Goal: Task Accomplishment & Management: Manage account settings

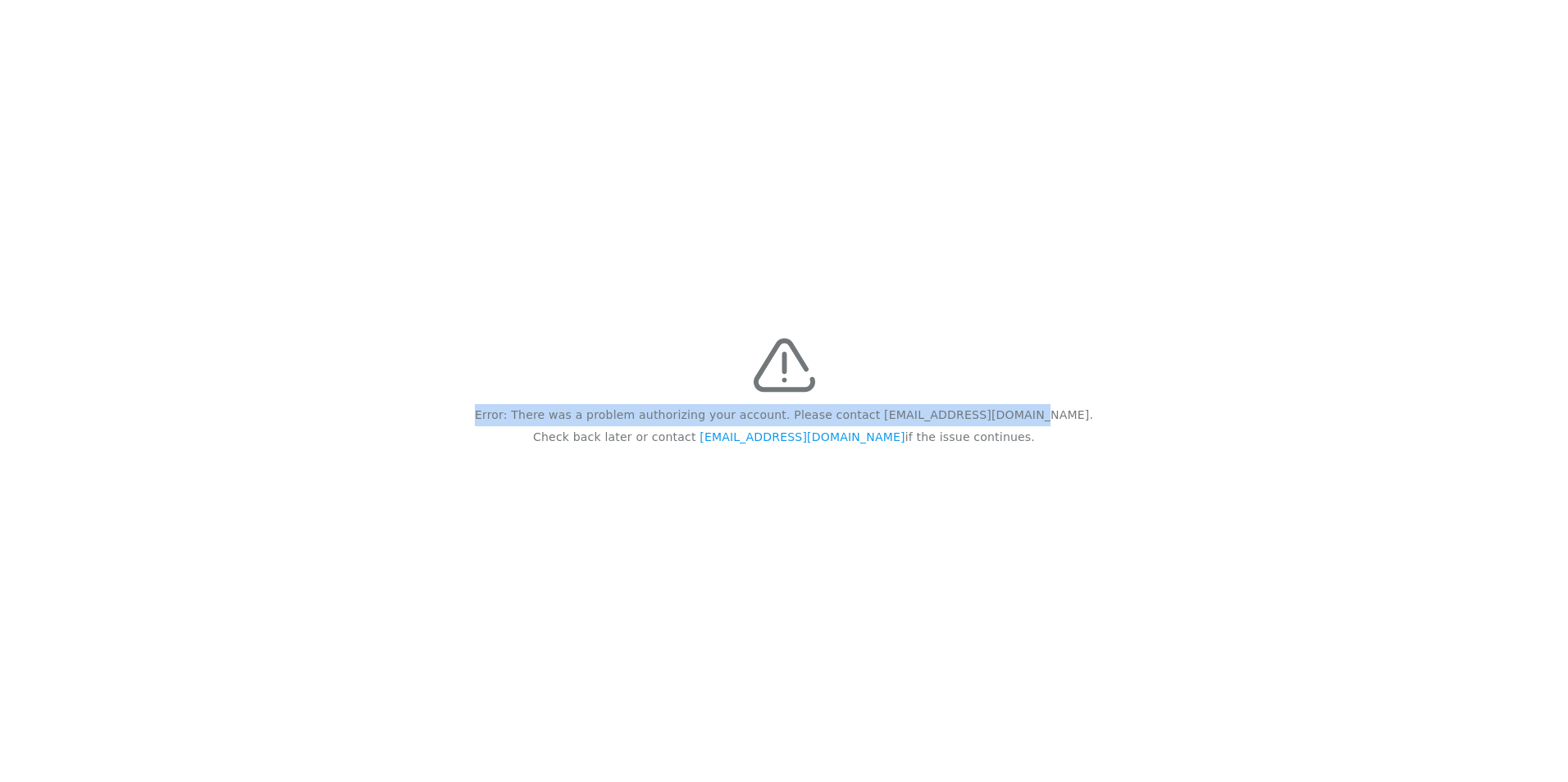
drag, startPoint x: 541, startPoint y: 418, endPoint x: 1070, endPoint y: 489, distance: 533.7
click at [1070, 489] on div "Error: There was a problem authorizing your account. Please contact [EMAIL_ADDR…" at bounding box center [784, 391] width 1568 height 782
copy p "Error: There was a problem authorizing your account. Please contact [EMAIL_ADDR…"
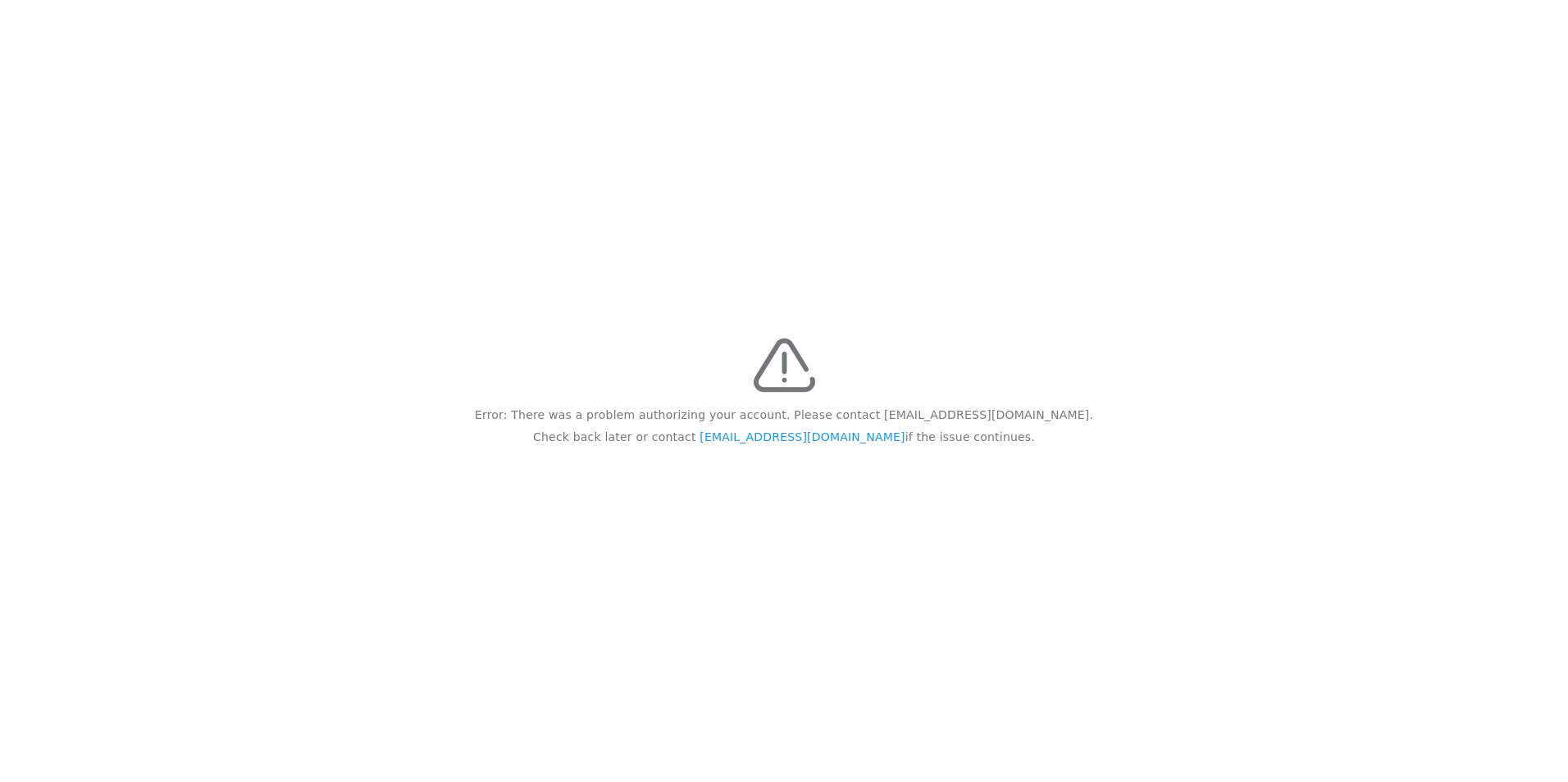
click at [768, 511] on div "Error: There was a problem authorizing your account. Please contact [EMAIL_ADDR…" at bounding box center [784, 391] width 1568 height 782
drag, startPoint x: 985, startPoint y: 446, endPoint x: 539, endPoint y: 435, distance: 446.1
click at [539, 435] on div "Error: There was a problem authorizing your account. Please contact feedback@re…" at bounding box center [784, 391] width 1568 height 782
drag, startPoint x: 539, startPoint y: 435, endPoint x: 616, endPoint y: 418, distance: 78.9
copy div "Error: There was a problem authorizing your account. Please contact feedback@re…"
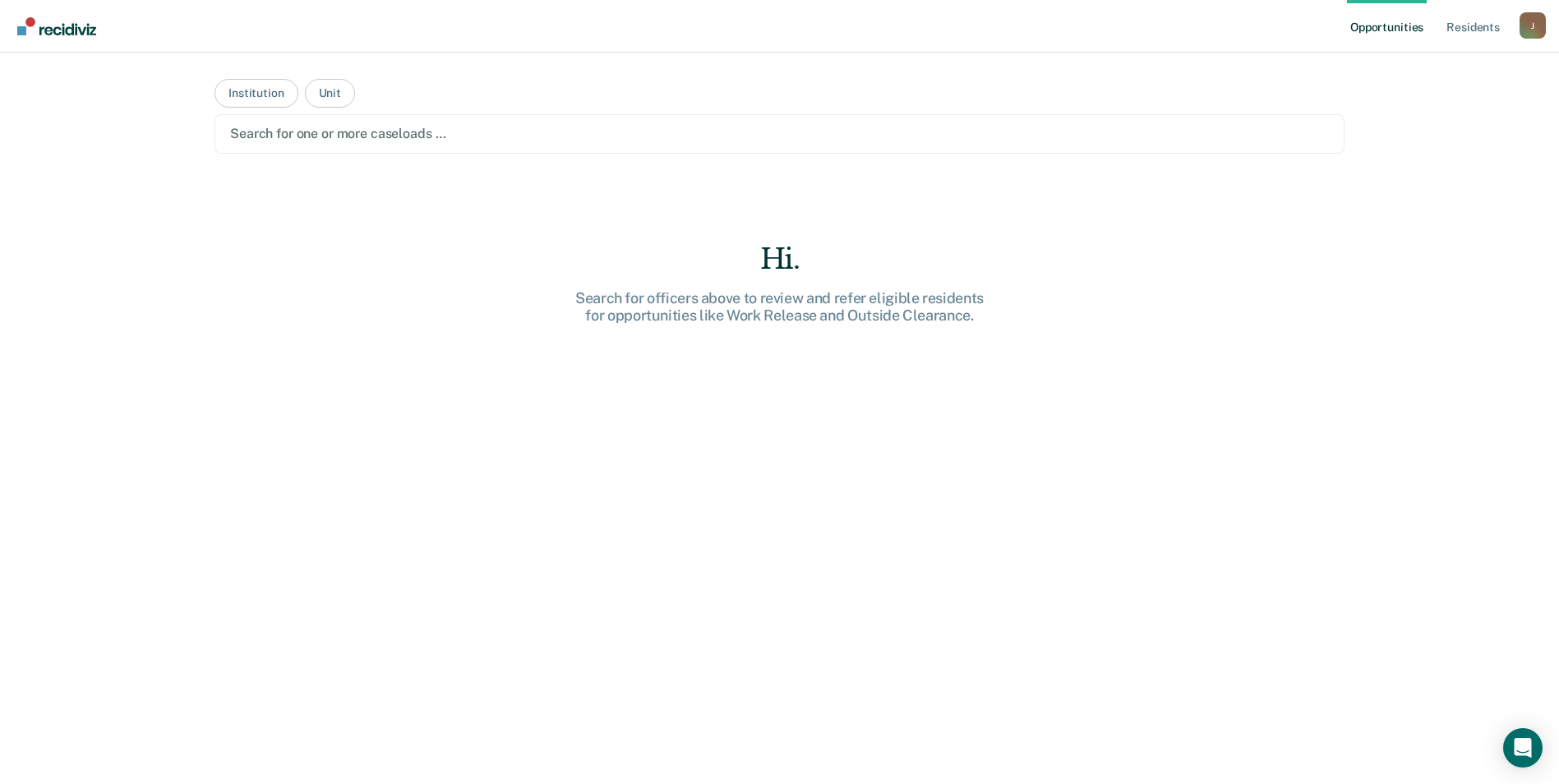
click at [1534, 25] on div "J" at bounding box center [1533, 25] width 26 height 26
click at [1107, 83] on main "Institution Unit Search for one or more caseloads … Hi. Search for officers abo…" at bounding box center [779, 399] width 1169 height 692
click at [427, 140] on div at bounding box center [780, 134] width 1099 height 19
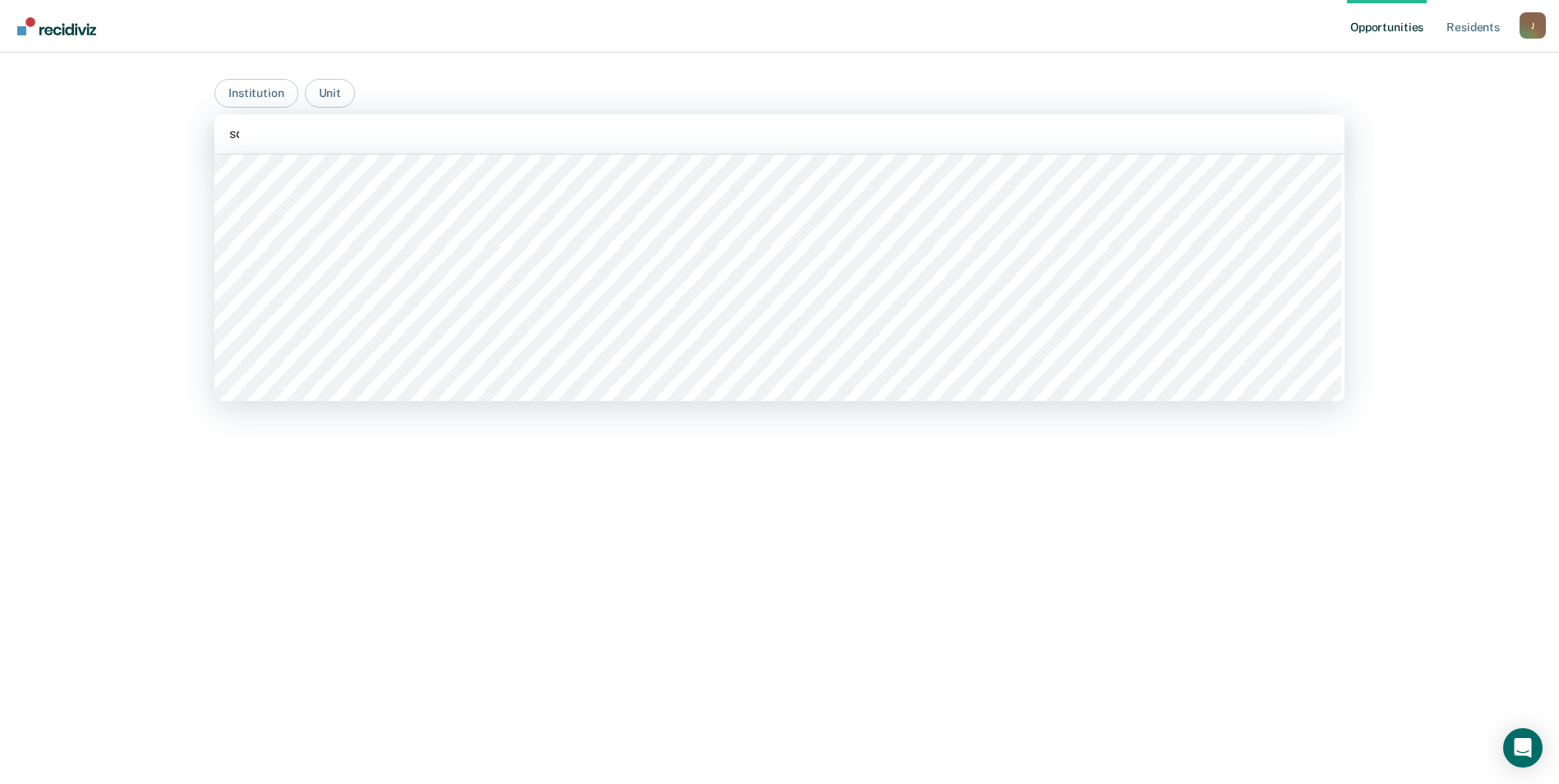
scroll to position [548, 0]
type input "scc"
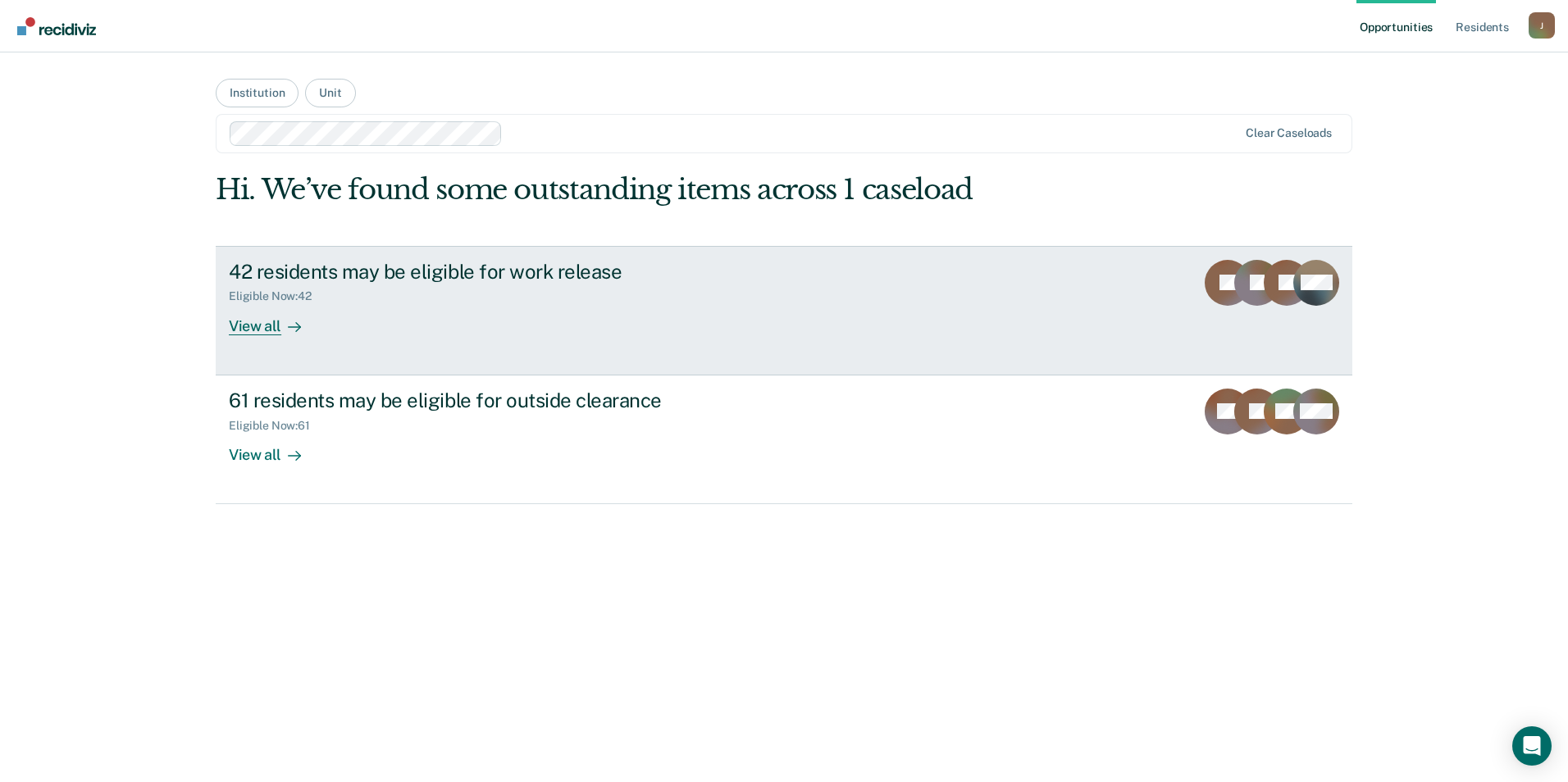
click at [619, 329] on div "42 residents may be eligible for work release Eligible Now : 42 View all" at bounding box center [536, 297] width 615 height 75
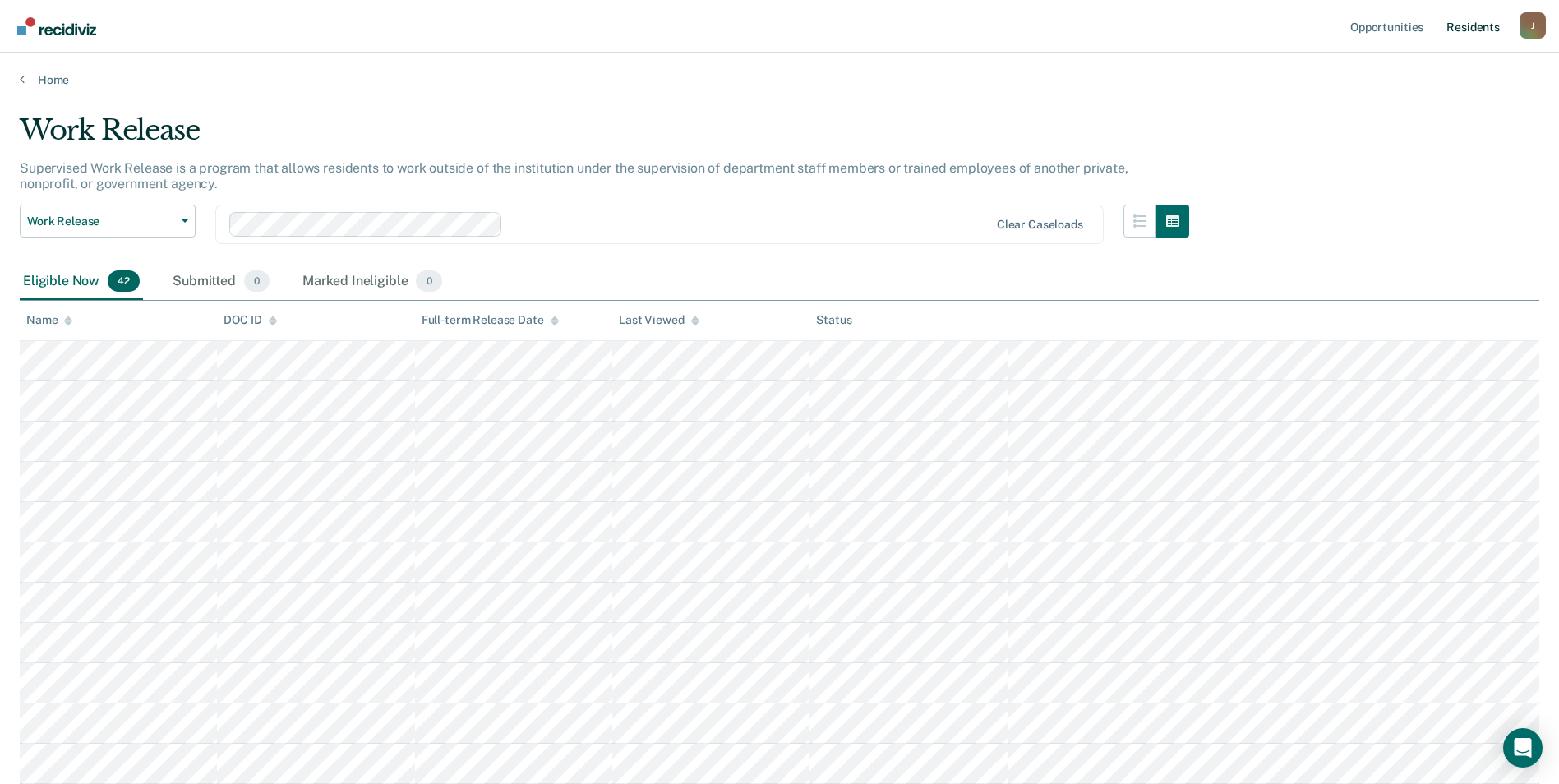
click at [1488, 23] on link "Resident s" at bounding box center [1473, 26] width 60 height 53
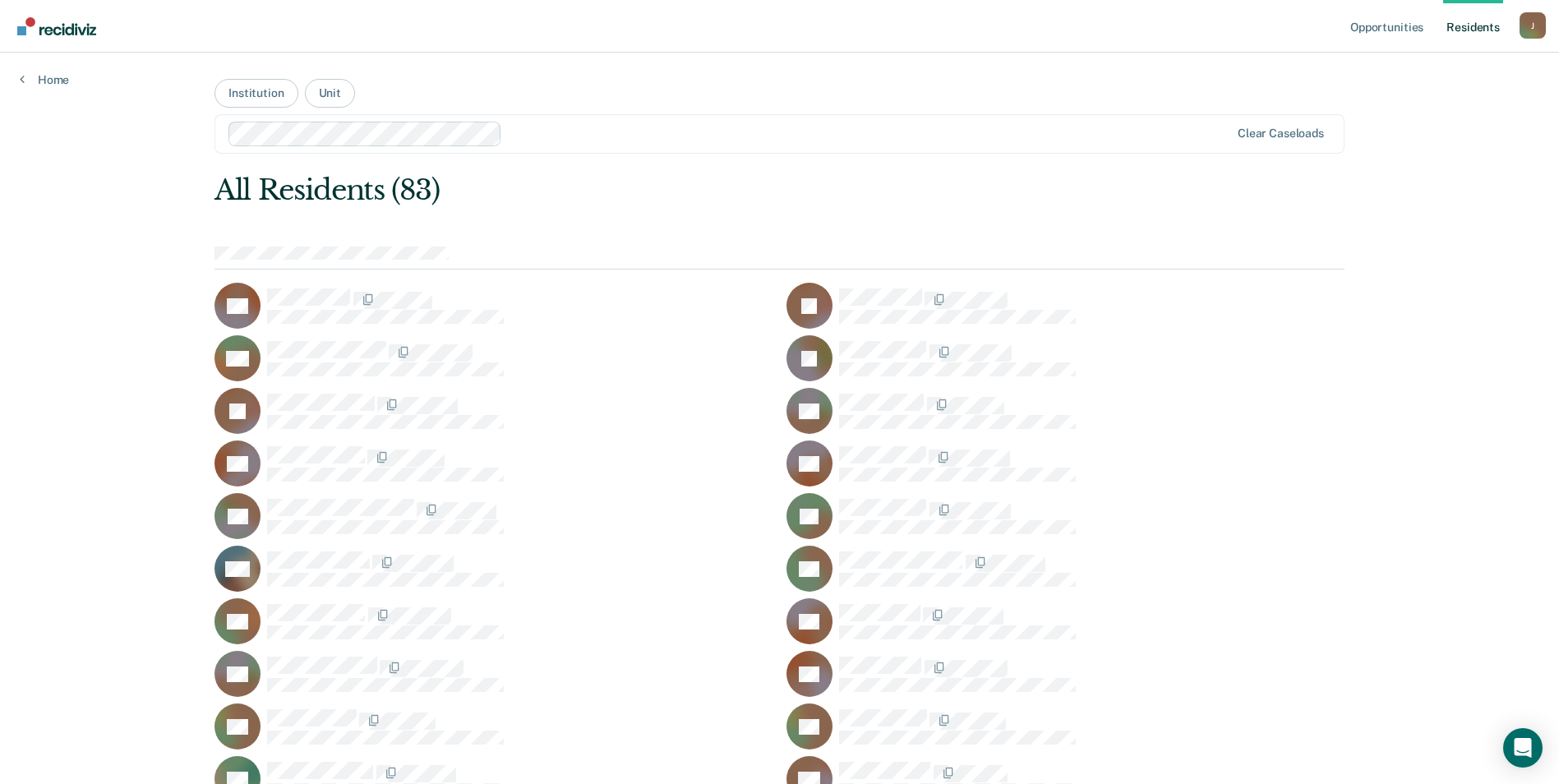
click at [1535, 30] on div "J" at bounding box center [1533, 25] width 26 height 26
click at [1433, 70] on link "Profile" at bounding box center [1467, 67] width 133 height 14
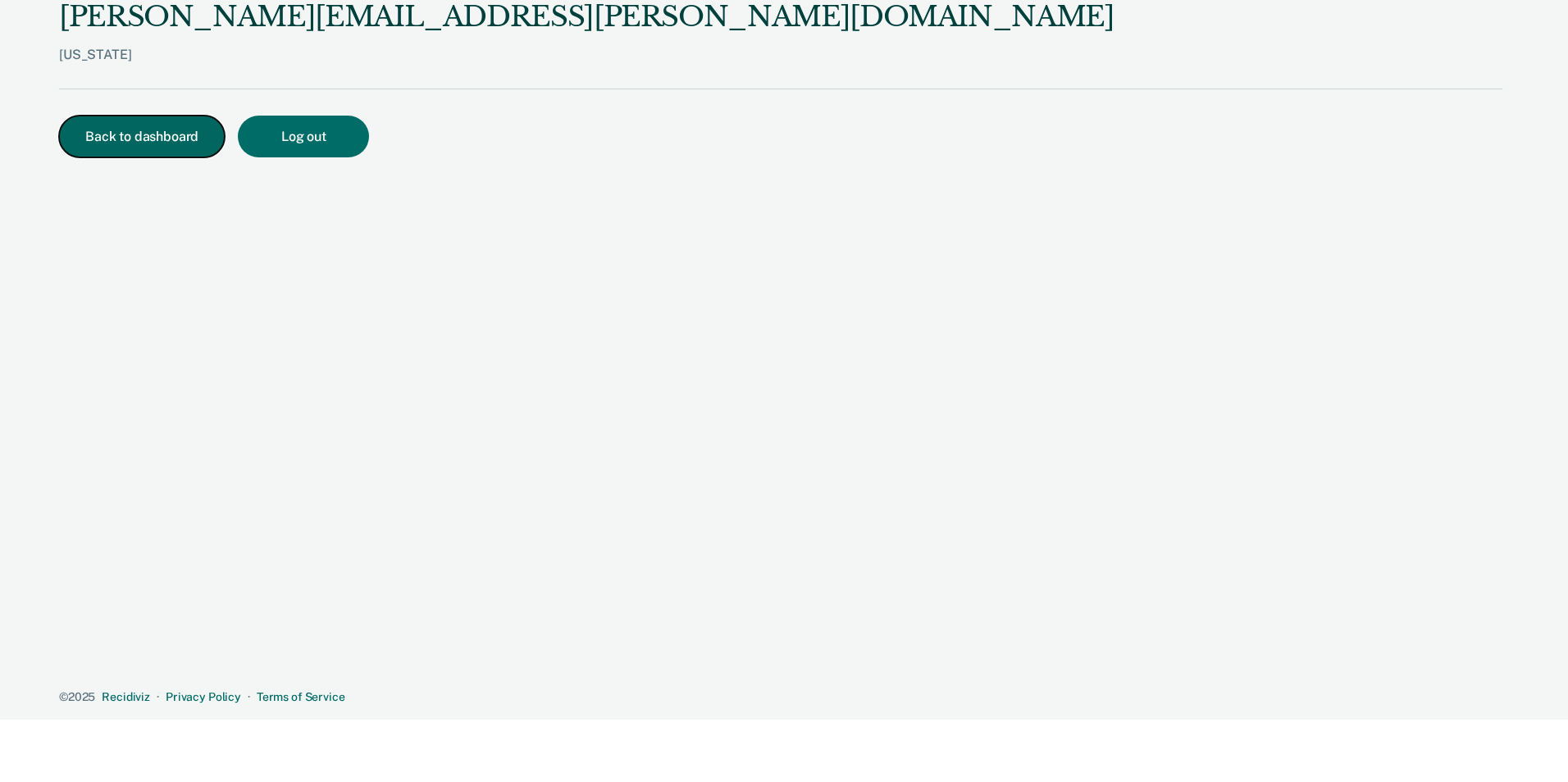
click at [104, 152] on button "Back to dashboard" at bounding box center [142, 136] width 165 height 42
